Goal: Task Accomplishment & Management: Manage account settings

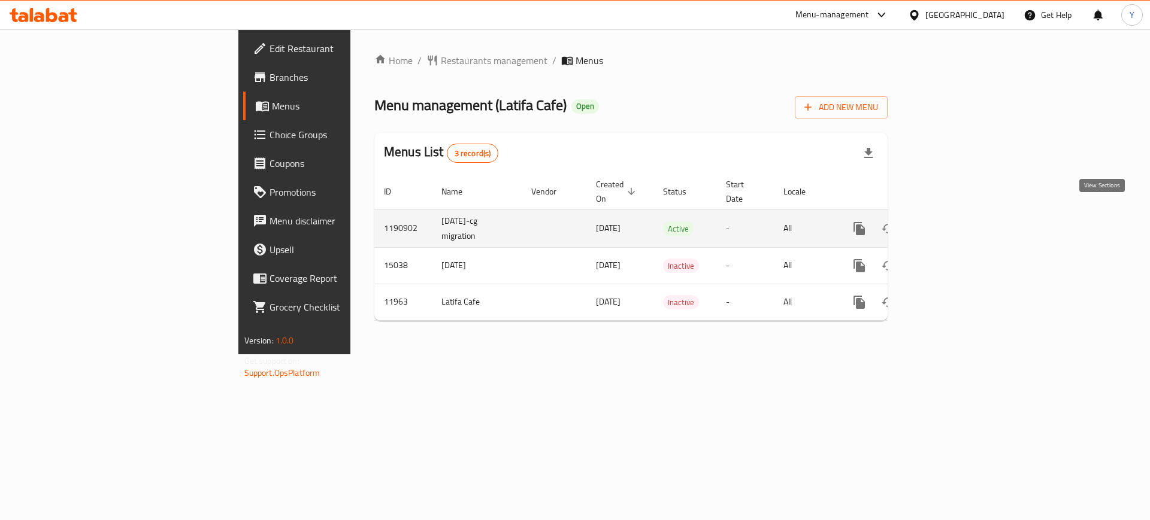
click at [960, 222] on link "enhanced table" at bounding box center [945, 228] width 29 height 29
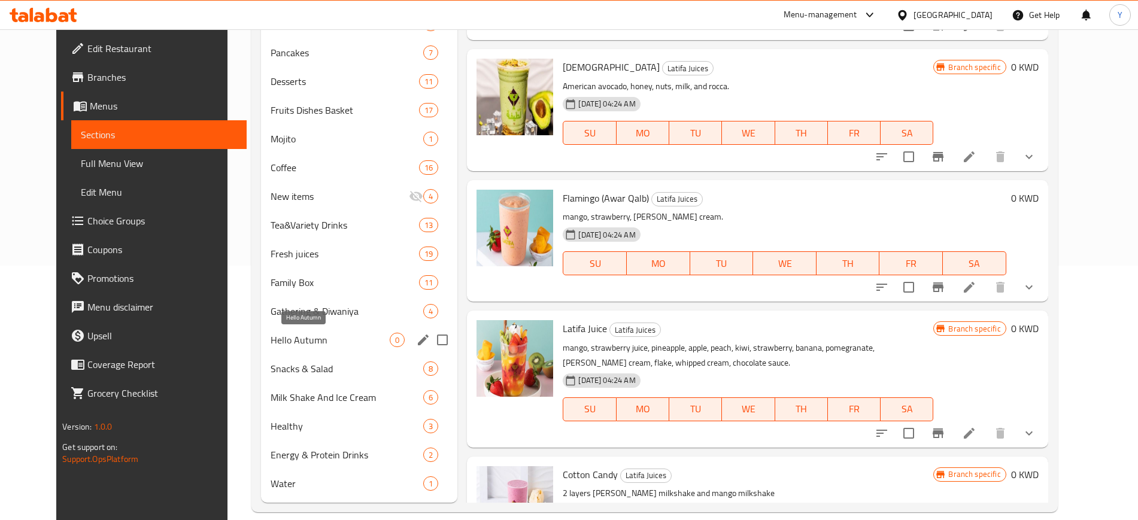
scroll to position [271, 0]
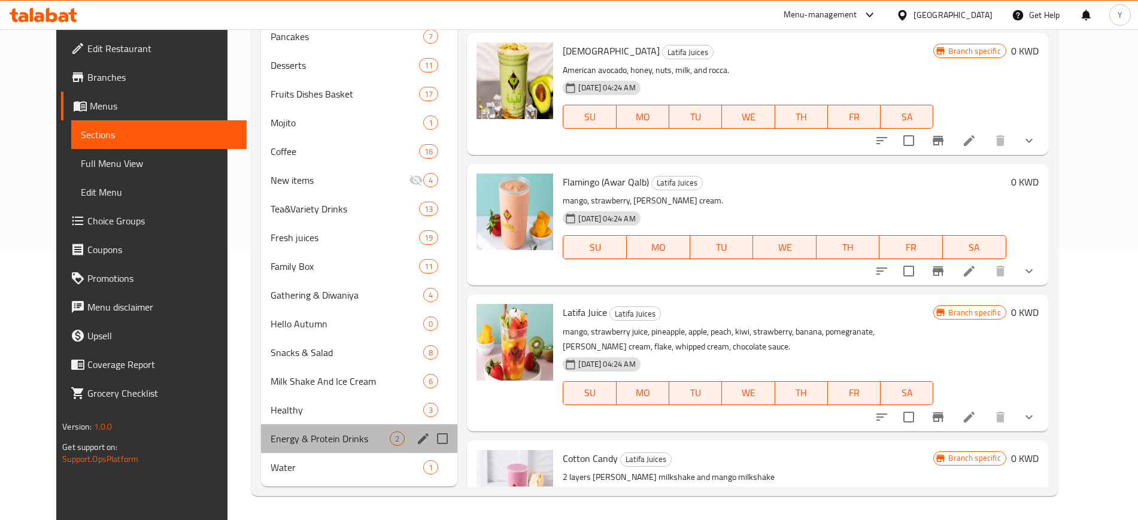
click at [290, 428] on div "Energy & Protein Drinks 2" at bounding box center [359, 439] width 197 height 29
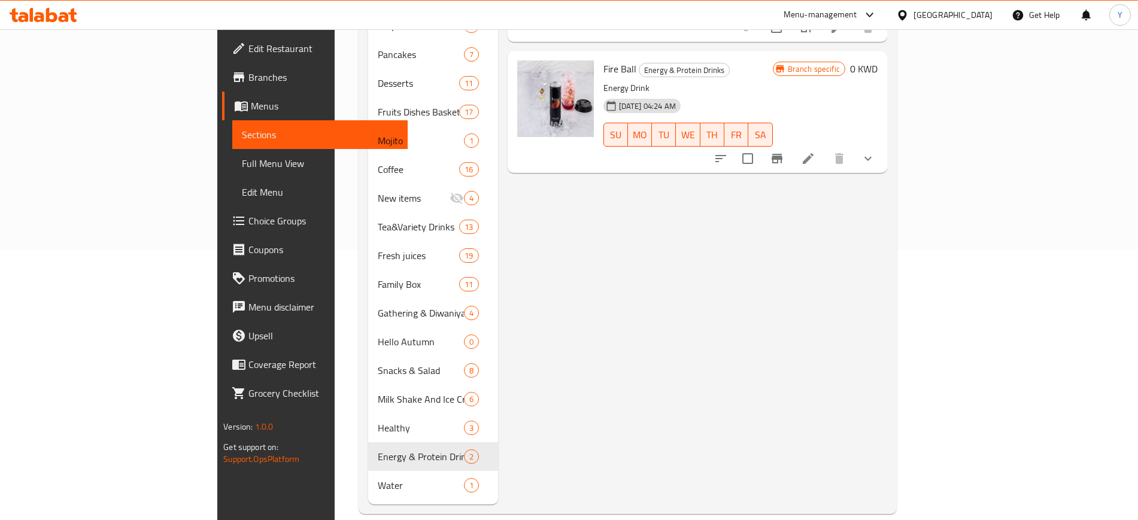
scroll to position [46, 0]
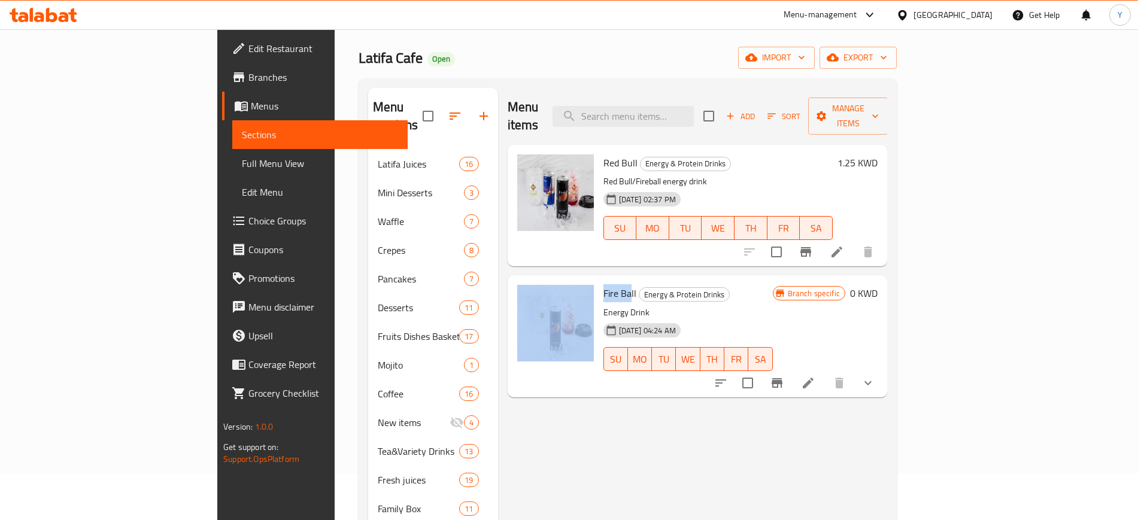
drag, startPoint x: 567, startPoint y: 275, endPoint x: 546, endPoint y: 290, distance: 25.4
click at [537, 280] on div "Fire Ball Energy & Protein Drinks Energy Drink [DATE] 04:24 AM SU MO TU WE TH F…" at bounding box center [698, 336] width 370 height 112
click at [599, 374] on div "Fire Ball Energy & Protein Drinks Energy Drink [DATE] 04:24 AM SU MO TU WE TH F…" at bounding box center [688, 336] width 179 height 112
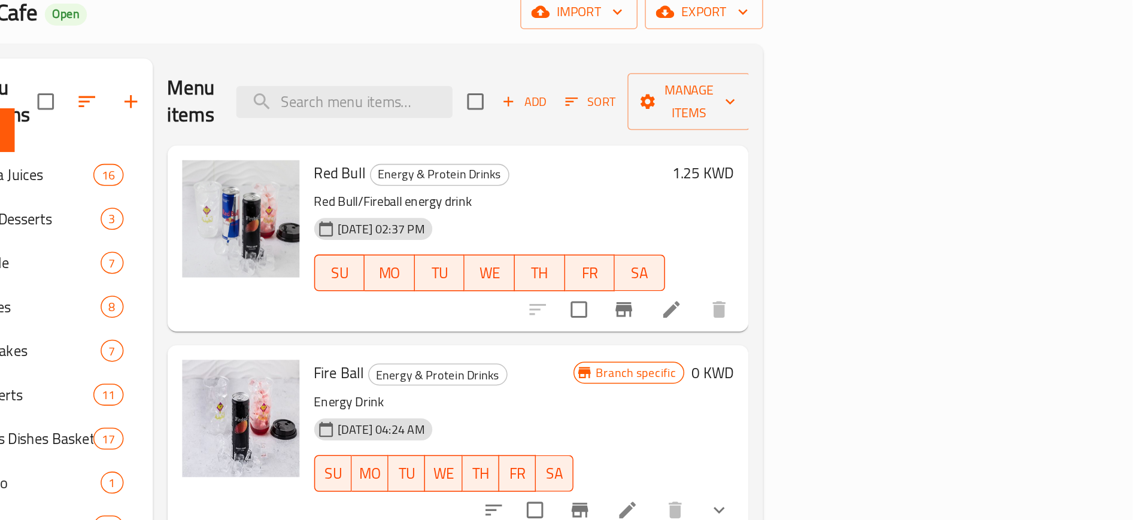
click at [844, 245] on icon at bounding box center [837, 252] width 14 height 14
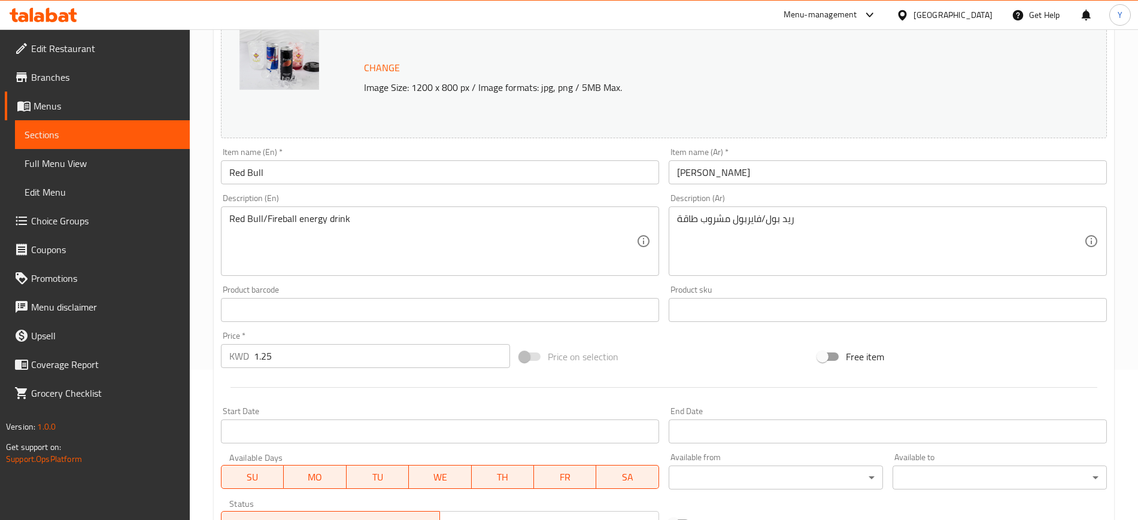
scroll to position [44, 0]
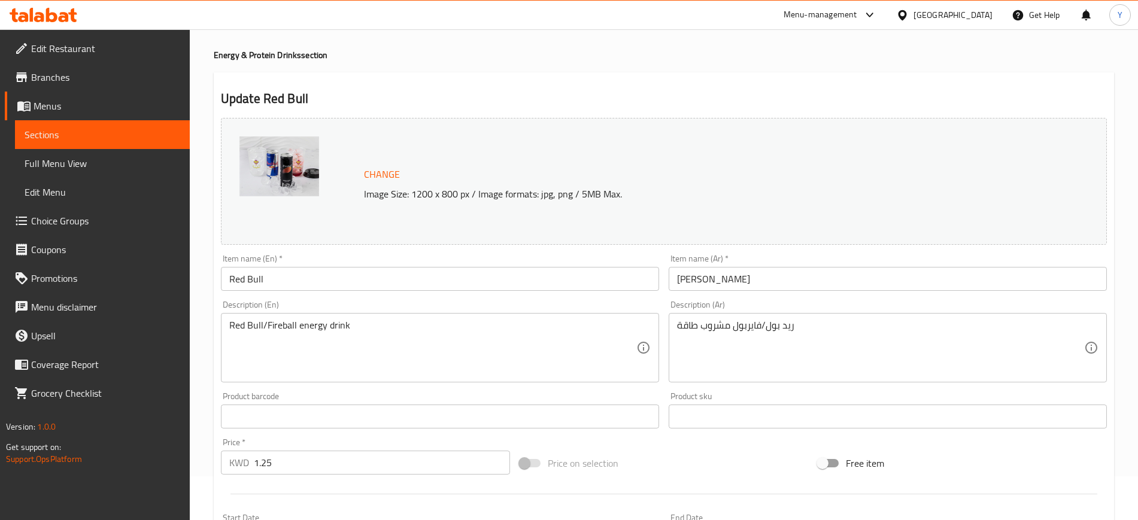
drag, startPoint x: 1090, startPoint y: 103, endPoint x: 1052, endPoint y: 90, distance: 40.3
click at [1076, 98] on h2 "Update Red Bull" at bounding box center [664, 99] width 886 height 18
